Goal: Book appointment/travel/reservation

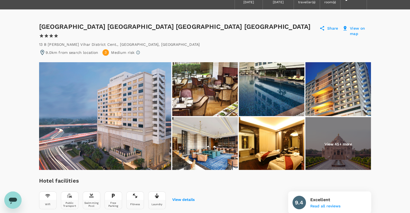
scroll to position [22, 0]
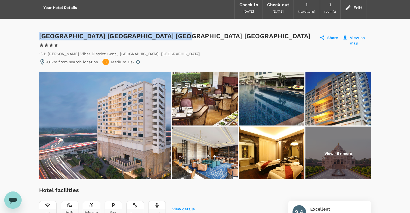
drag, startPoint x: 37, startPoint y: 34, endPoint x: 177, endPoint y: 36, distance: 139.5
copy div "[GEOGRAPHIC_DATA] [GEOGRAPHIC_DATA] [GEOGRAPHIC_DATA] [GEOGRAPHIC_DATA]"
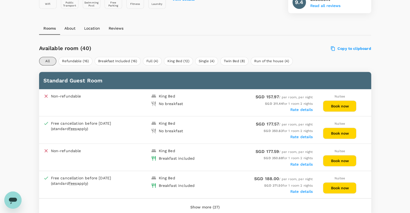
scroll to position [264, 0]
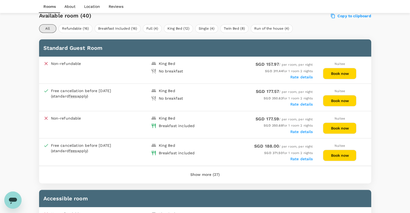
click at [209, 168] on button "Show more (27)" at bounding box center [205, 174] width 44 height 13
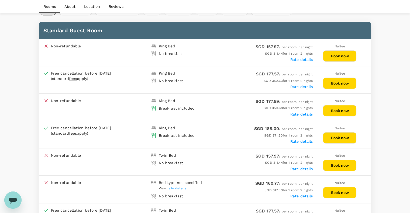
scroll to position [291, 0]
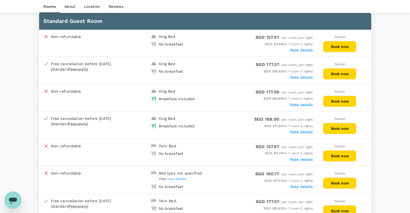
click at [337, 123] on button "Book now" at bounding box center [339, 128] width 33 height 11
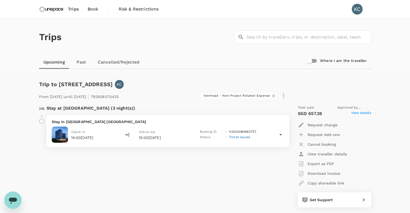
click at [94, 6] on span "Book" at bounding box center [93, 9] width 11 height 6
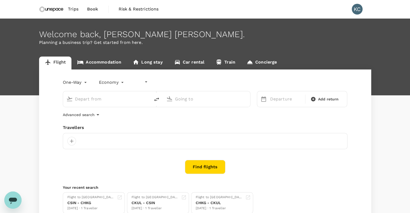
type input "undefined, undefined (any)"
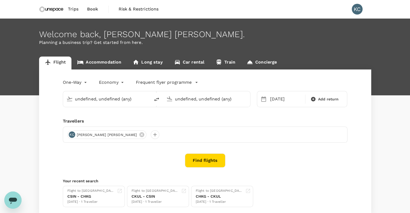
type input "Singapore, Singapore (any)"
type input "Bangalore, India (any)"
type input "Singapore, Singapore (any)"
type input "Bangalore, India (any)"
type input "Singapore, Singapore (any)"
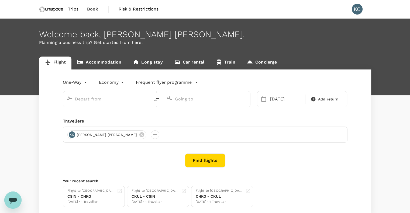
type input "Bangalore, India (any)"
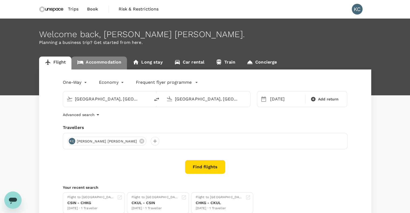
click at [99, 60] on link "Accommodation" at bounding box center [98, 63] width 55 height 13
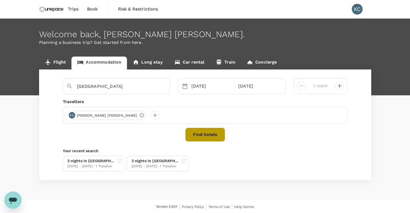
click at [214, 135] on button "Find hotels" at bounding box center [205, 135] width 40 height 14
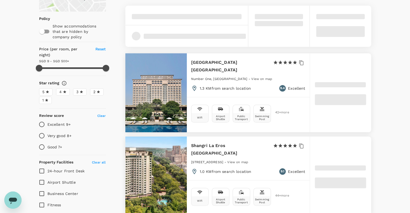
scroll to position [81, 0]
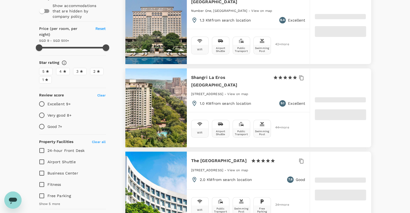
type input "499.71"
type input "8.71"
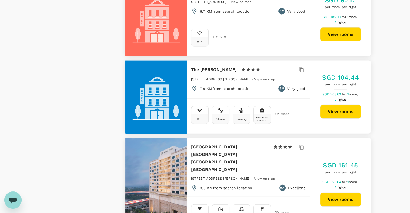
scroll to position [1212, 0]
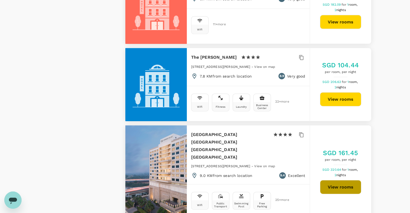
click at [339, 180] on button "View rooms" at bounding box center [340, 187] width 41 height 14
type input "499.71"
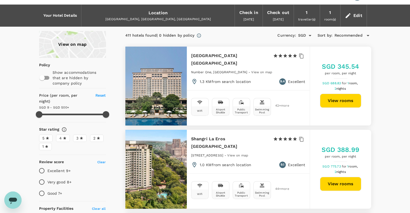
scroll to position [0, 0]
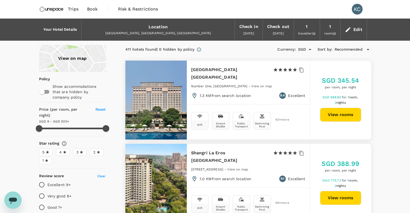
click at [73, 8] on span "Trips" at bounding box center [73, 9] width 11 height 6
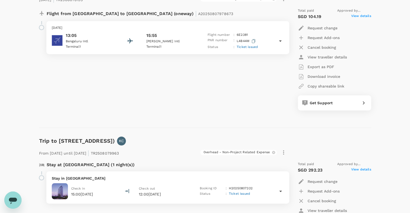
scroll to position [431, 0]
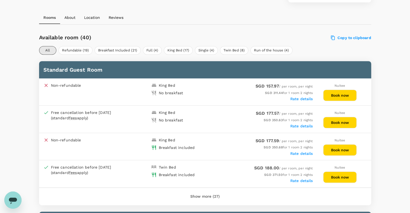
scroll to position [240, 0]
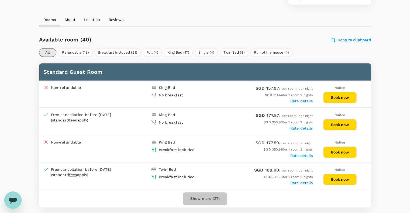
click at [210, 192] on button "Show more (27)" at bounding box center [205, 198] width 44 height 13
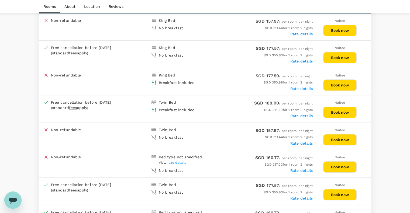
scroll to position [294, 0]
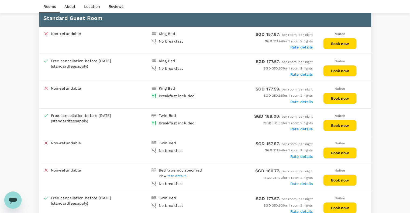
click at [346, 120] on button "Book now" at bounding box center [339, 125] width 33 height 11
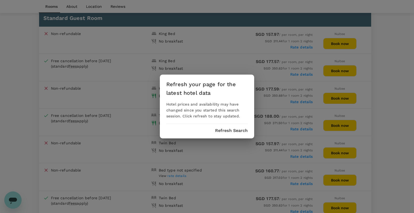
click at [224, 129] on button "Refresh Search" at bounding box center [231, 130] width 33 height 5
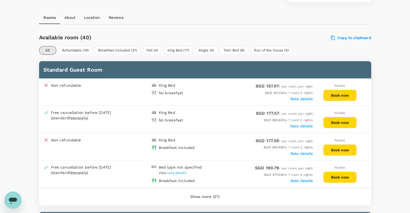
scroll to position [240, 0]
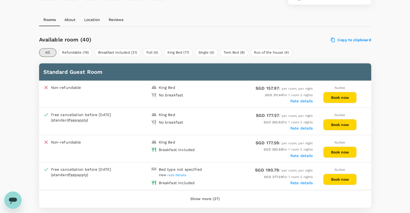
click at [343, 174] on button "Book now" at bounding box center [339, 179] width 33 height 11
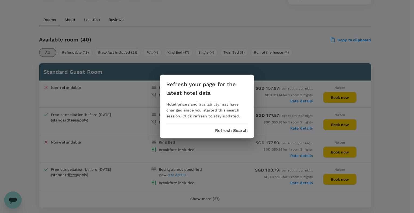
click at [230, 130] on button "Refresh Search" at bounding box center [231, 130] width 33 height 5
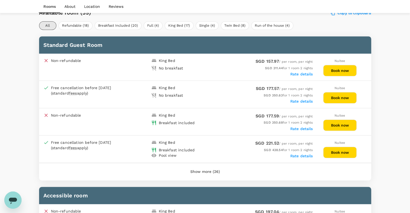
scroll to position [267, 0]
click at [208, 165] on button "Show more (26)" at bounding box center [205, 171] width 45 height 13
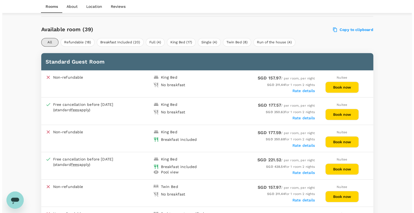
scroll to position [269, 0]
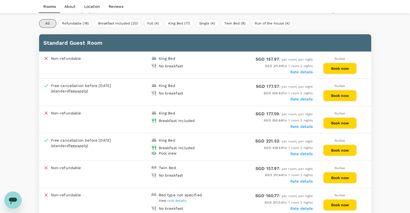
click at [335, 117] on button "Book now" at bounding box center [339, 122] width 33 height 11
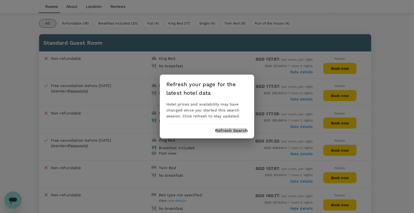
click at [222, 131] on button "Refresh Search" at bounding box center [231, 130] width 33 height 5
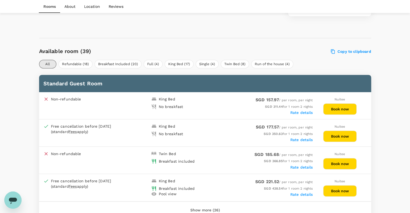
scroll to position [269, 0]
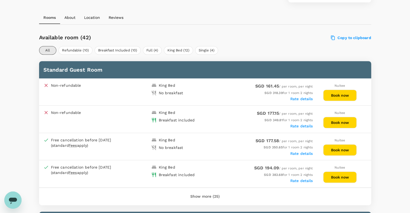
scroll to position [240, 0]
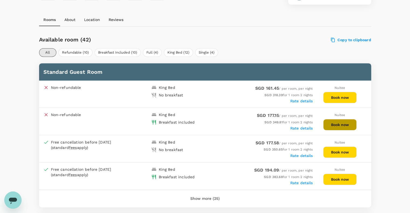
click at [341, 119] on button "Book now" at bounding box center [339, 124] width 33 height 11
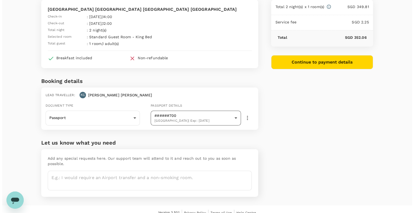
scroll to position [36, 0]
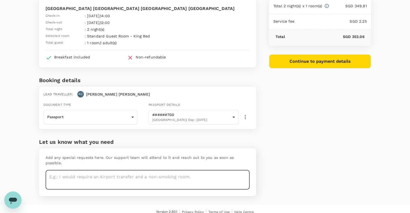
click at [178, 170] on textarea at bounding box center [148, 180] width 204 height 20
type textarea "A"
type textarea "Not at the end of the corridor and higher floor is preferred. Non-smoking room.…"
click at [318, 64] on button "Continue to payment details" at bounding box center [320, 61] width 102 height 14
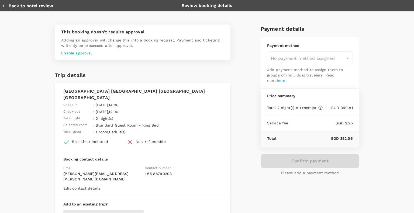
type input "9ca6ee36-36cb-4982-994b-715ae594bb55"
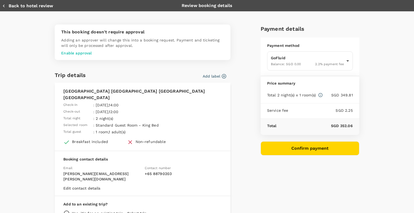
click at [63, 53] on p "Enable approval" at bounding box center [142, 52] width 163 height 5
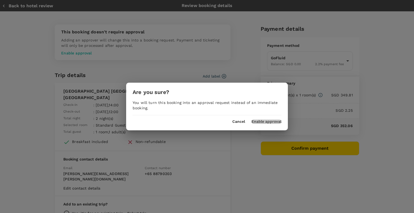
click at [268, 123] on button "Enable approval" at bounding box center [266, 122] width 30 height 4
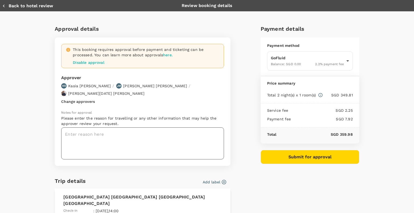
click at [122, 133] on textarea at bounding box center [142, 143] width 163 height 32
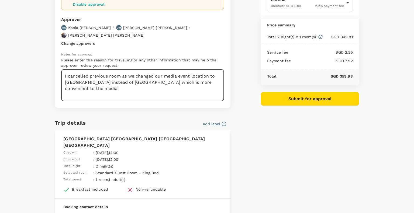
scroll to position [81, 0]
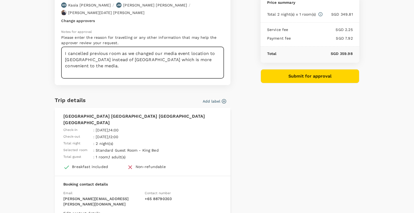
type textarea "I cancelled previous room as we changed our media event location to Noida inste…"
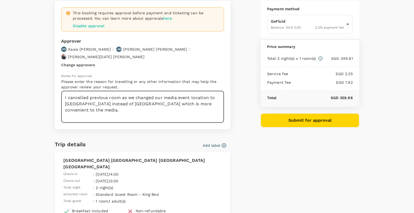
scroll to position [54, 0]
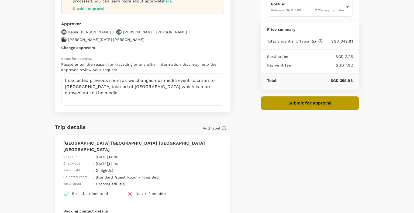
click at [304, 103] on button "Submit for approval" at bounding box center [309, 103] width 99 height 14
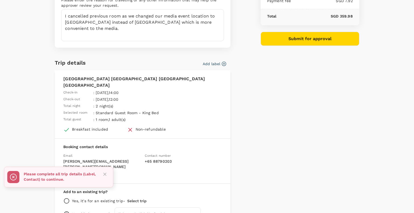
scroll to position [82, 0]
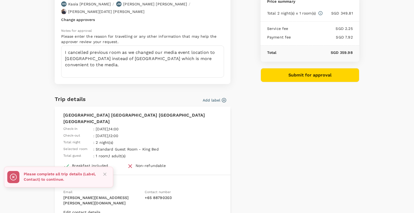
click at [221, 97] on icon "button" at bounding box center [223, 99] width 5 height 5
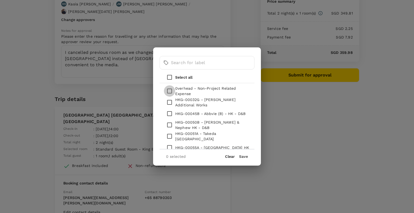
click at [167, 90] on input "checkbox" at bounding box center [169, 90] width 11 height 11
checkbox input "true"
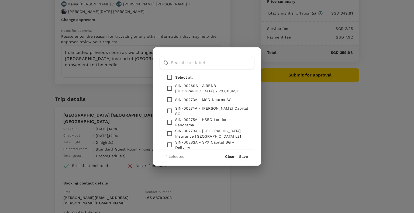
scroll to position [431, 0]
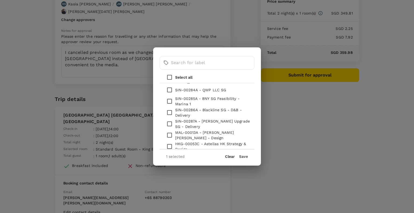
click at [243, 157] on button "Save" at bounding box center [243, 156] width 9 height 4
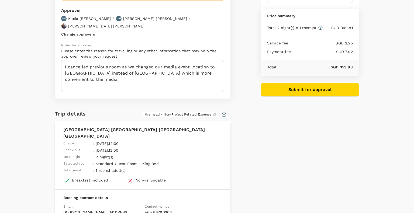
scroll to position [28, 0]
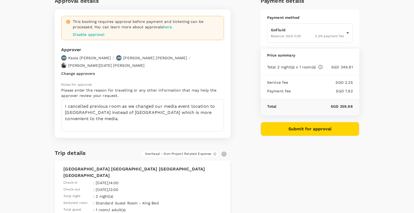
click at [310, 132] on button "Submit for approval" at bounding box center [309, 129] width 99 height 14
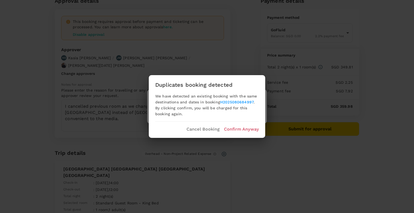
click at [237, 102] on link "H2025080684997" at bounding box center [236, 102] width 33 height 4
click at [234, 130] on p "Confirm Anyway" at bounding box center [241, 129] width 35 height 6
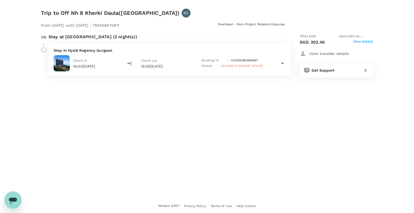
click at [361, 41] on span "View details" at bounding box center [363, 42] width 20 height 6
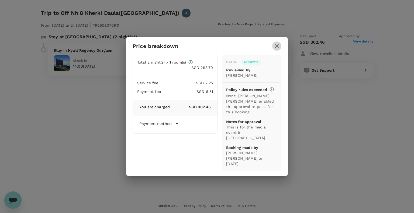
click at [275, 48] on icon "button" at bounding box center [277, 46] width 4 height 4
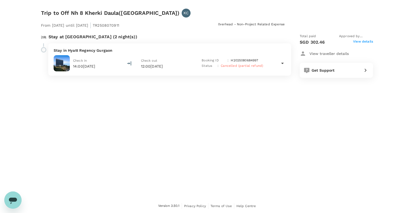
click at [253, 67] on span "Cancelled (partial refund)" at bounding box center [242, 66] width 42 height 4
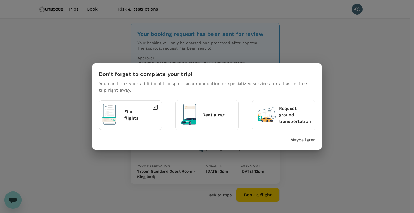
click at [305, 143] on div "Don't forget to complete your trip! You can book your additional transport, acc…" at bounding box center [206, 106] width 229 height 86
click at [292, 139] on p "Maybe later" at bounding box center [302, 140] width 25 height 6
